Goal: Entertainment & Leisure: Browse casually

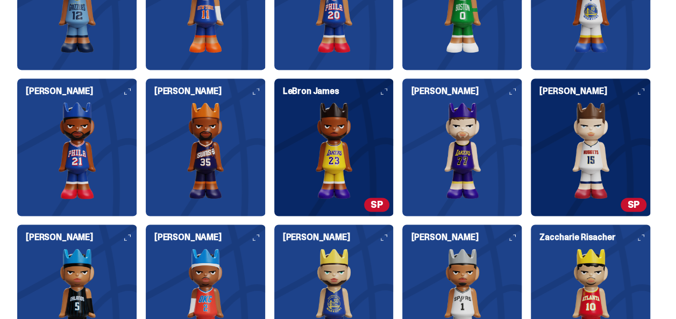
scroll to position [3011, 0]
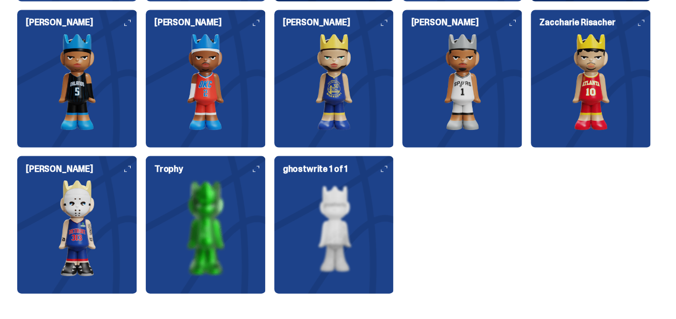
click at [125, 166] on icon at bounding box center [127, 169] width 6 height 6
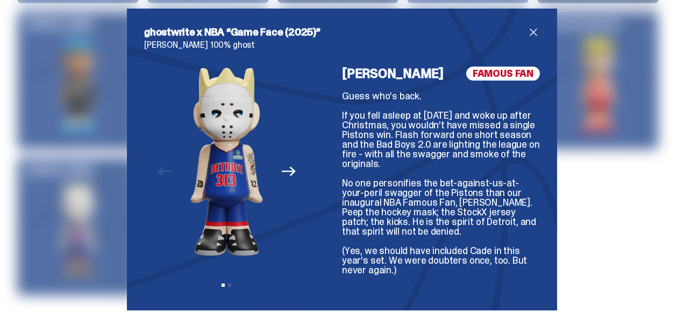
click at [282, 172] on icon "Next" at bounding box center [289, 172] width 14 height 14
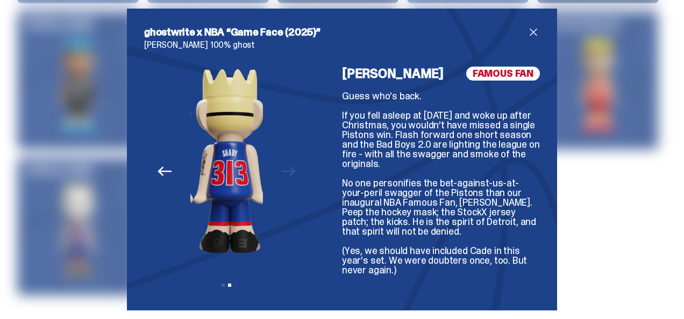
click at [282, 171] on div "Previous Next View slide 1 View slide 2" at bounding box center [226, 180] width 165 height 227
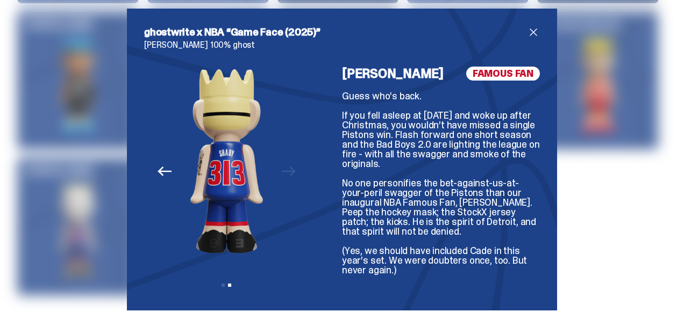
click at [282, 170] on div "Previous Next View slide 1 View slide 2" at bounding box center [226, 180] width 165 height 227
click at [158, 173] on icon "Previous" at bounding box center [165, 172] width 14 height 10
click at [156, 173] on div "Previous Next View slide 1 View slide 2" at bounding box center [226, 180] width 165 height 227
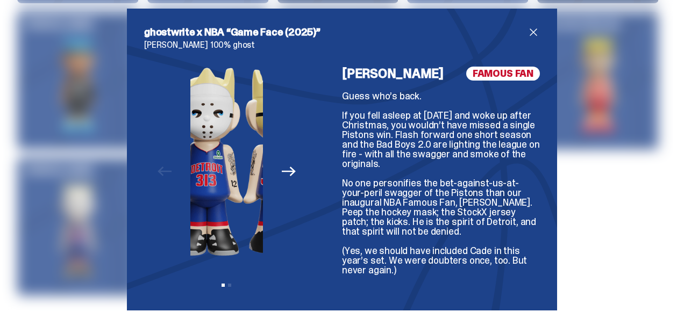
click at [156, 173] on div "Previous Next View slide 1 View slide 2" at bounding box center [226, 180] width 165 height 227
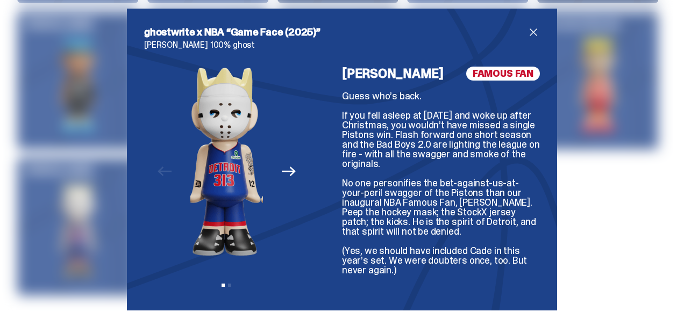
click at [156, 173] on div "Previous Next View slide 1 View slide 2" at bounding box center [226, 180] width 165 height 227
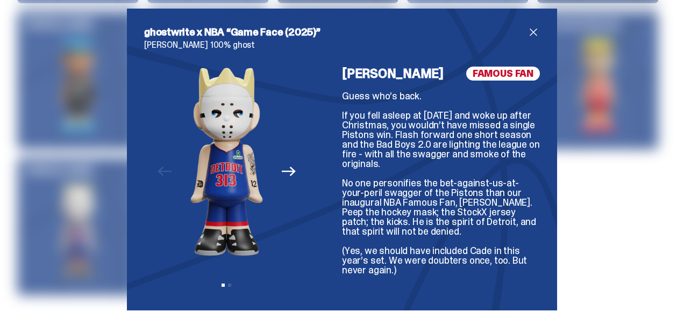
click at [527, 30] on span "close" at bounding box center [533, 32] width 13 height 13
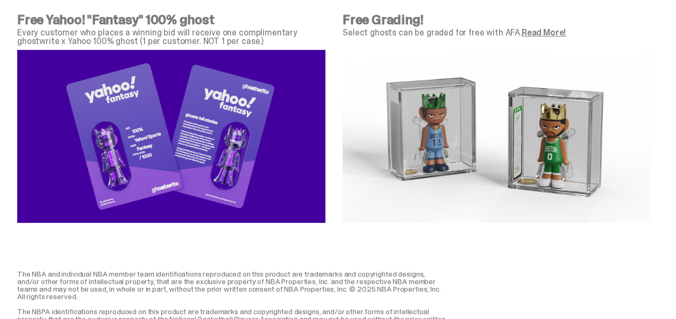
scroll to position [3855, 0]
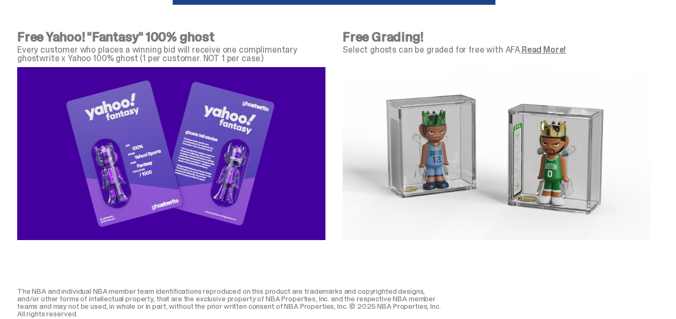
click at [464, 160] on img at bounding box center [497, 153] width 308 height 173
click at [438, 148] on img at bounding box center [497, 153] width 308 height 173
click at [438, 147] on img at bounding box center [497, 153] width 308 height 173
click at [448, 133] on img at bounding box center [497, 153] width 308 height 173
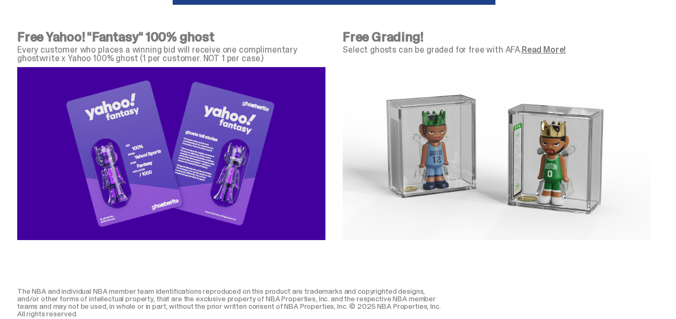
click at [534, 142] on img at bounding box center [497, 153] width 308 height 173
click at [536, 142] on img at bounding box center [497, 153] width 308 height 173
click at [537, 142] on img at bounding box center [497, 153] width 308 height 173
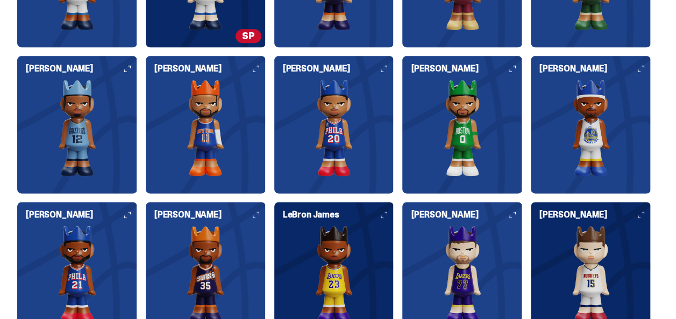
scroll to position [2887, 0]
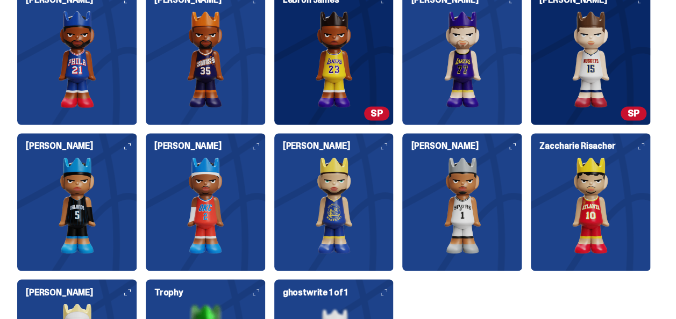
click at [383, 142] on h6 "[PERSON_NAME]" at bounding box center [338, 146] width 111 height 9
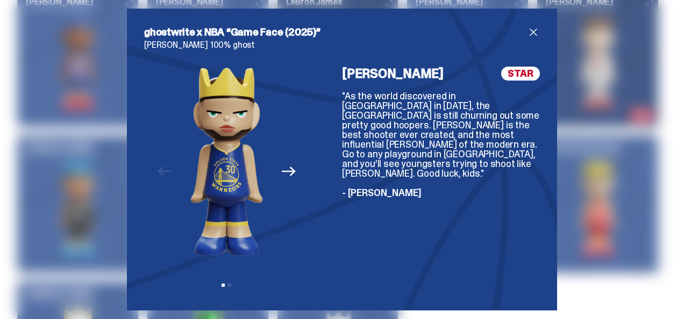
click at [284, 170] on icon "Next" at bounding box center [289, 172] width 14 height 14
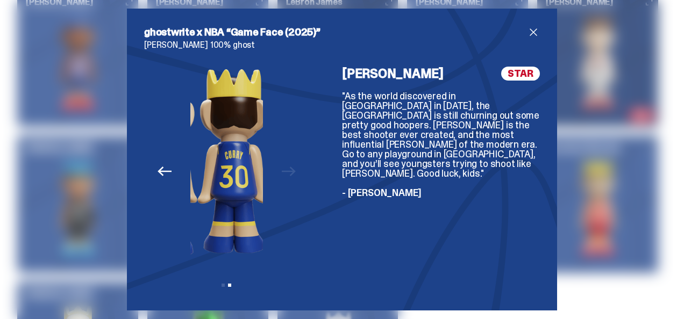
click at [285, 169] on div "Previous Next View slide 1 View slide 2" at bounding box center [226, 180] width 165 height 227
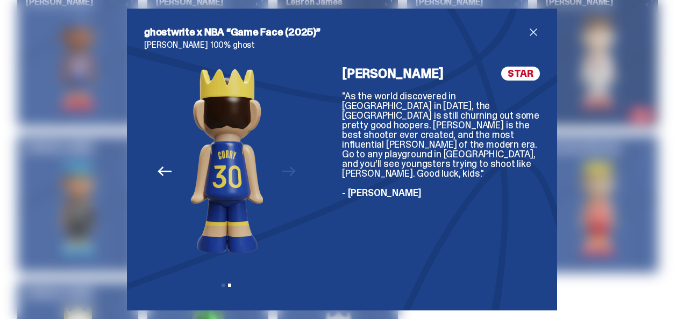
click at [285, 169] on div "Previous Next View slide 1 View slide 2" at bounding box center [226, 180] width 165 height 227
click at [285, 168] on div "Previous Next View slide 1 View slide 2" at bounding box center [226, 180] width 165 height 227
click at [166, 170] on icon "Previous" at bounding box center [165, 172] width 14 height 14
click at [166, 170] on div "Previous Next View slide 1 View slide 2" at bounding box center [226, 180] width 165 height 227
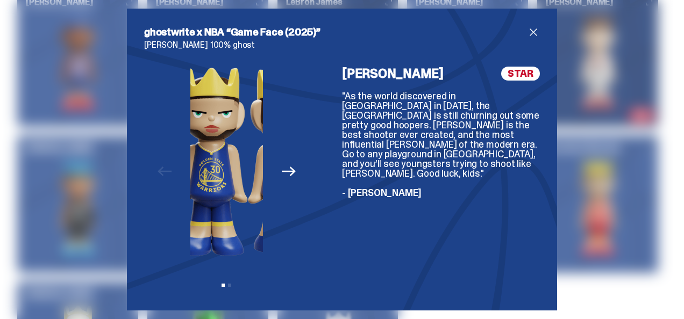
click at [166, 170] on div "Previous Next View slide 1 View slide 2" at bounding box center [226, 180] width 165 height 227
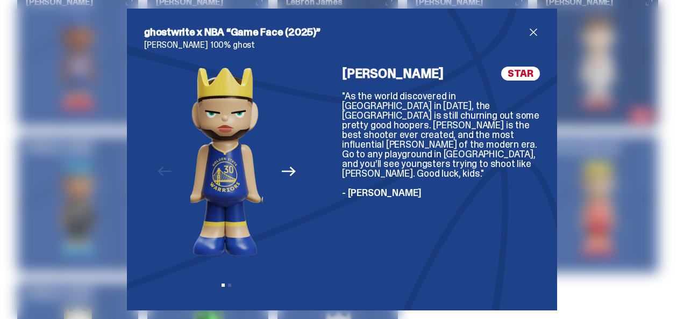
click at [166, 169] on div "Previous Next View slide 1 View slide 2" at bounding box center [226, 180] width 165 height 227
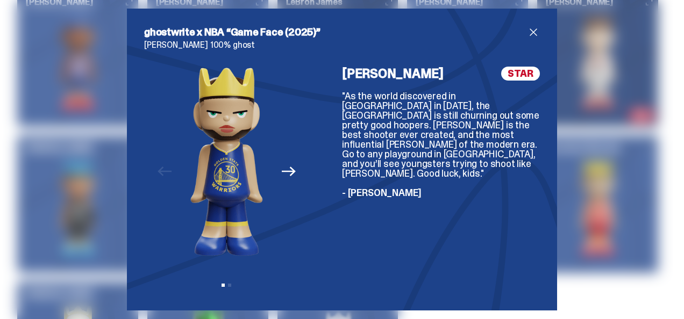
click at [166, 169] on div "Previous Next View slide 1 View slide 2" at bounding box center [226, 180] width 165 height 227
click at [166, 168] on div "Previous Next View slide 1 View slide 2" at bounding box center [226, 180] width 165 height 227
click at [529, 25] on div "ghostwrite x NBA “Game Face (2025)” [PERSON_NAME] 100% ghost Previous Next View…" at bounding box center [342, 160] width 430 height 302
click at [527, 32] on span "close" at bounding box center [533, 32] width 13 height 13
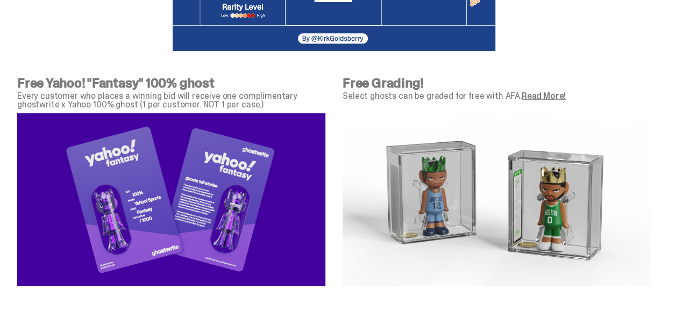
scroll to position [3802, 0]
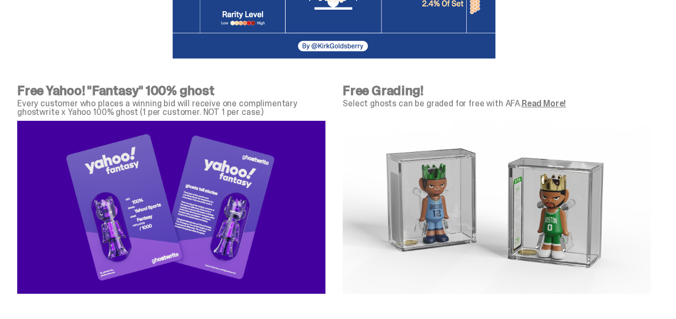
click at [536, 98] on link "Read More!" at bounding box center [544, 103] width 44 height 11
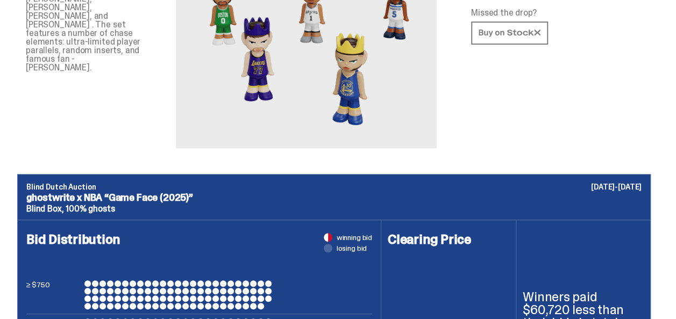
scroll to position [0, 0]
